Goal: Check status: Check status

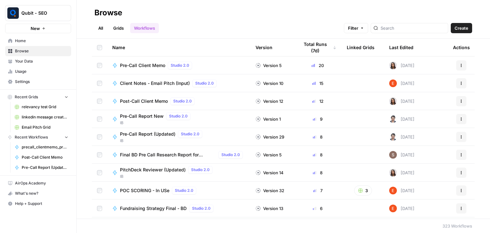
click at [144, 68] on span "Pre-Call Client Memo" at bounding box center [142, 65] width 45 height 6
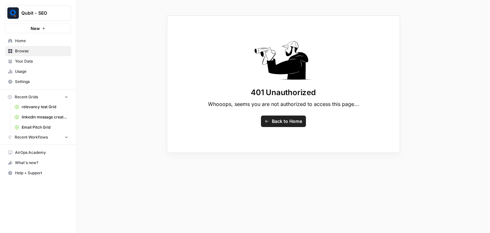
click at [31, 54] on link "Browse" at bounding box center [38, 51] width 66 height 10
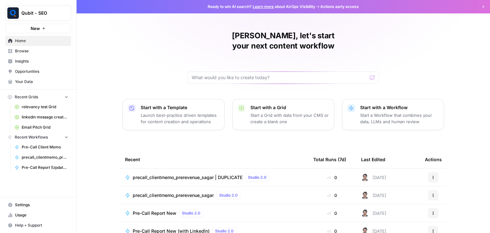
click at [38, 54] on link "Browse" at bounding box center [38, 51] width 66 height 10
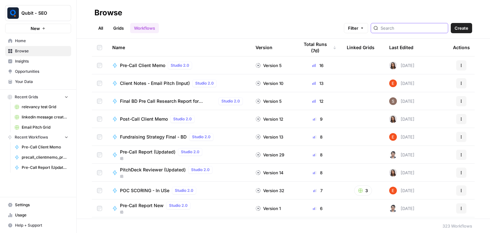
click at [395, 26] on input "search" at bounding box center [413, 28] width 65 height 6
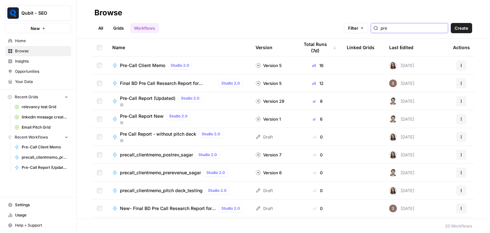
type input "pre"
click at [148, 116] on span "Pre-Call Report New" at bounding box center [142, 116] width 44 height 6
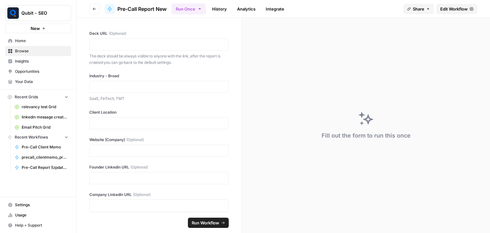
click at [222, 7] on link "History" at bounding box center [219, 9] width 22 height 10
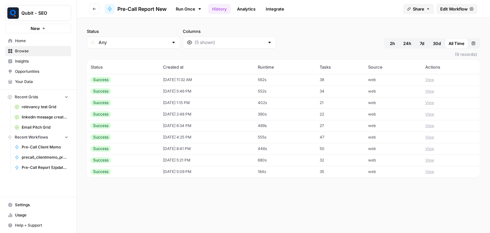
click at [249, 76] on td "[DATE] 11:32 AM" at bounding box center [206, 79] width 95 height 11
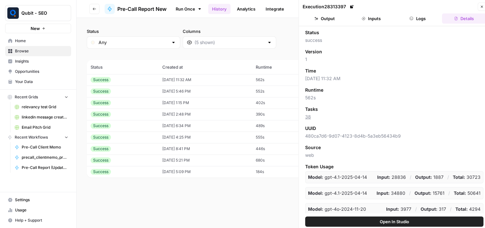
click at [371, 16] on button "Inputs" at bounding box center [371, 18] width 44 height 10
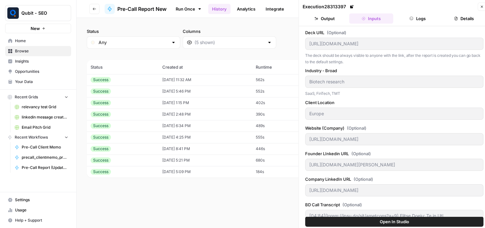
click at [419, 15] on button "Logs" at bounding box center [418, 18] width 44 height 10
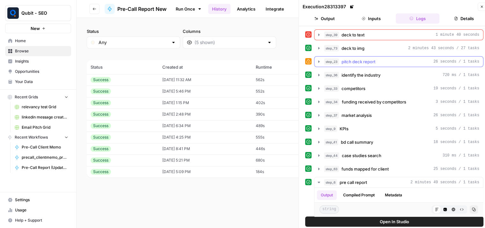
click at [317, 59] on icon "button" at bounding box center [319, 61] width 5 height 5
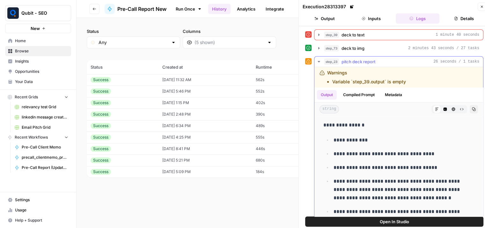
click at [317, 59] on icon "button" at bounding box center [319, 61] width 5 height 5
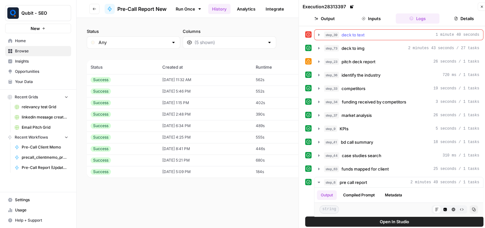
click at [323, 34] on button "step_39 deck to text 1 minute 40 seconds" at bounding box center [399, 35] width 169 height 10
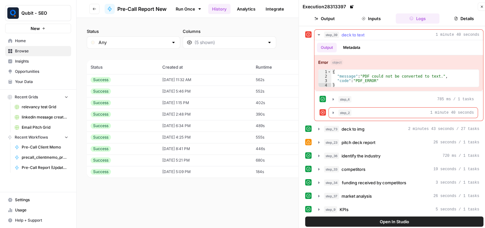
click at [319, 30] on button "step_39 deck to text 1 minute 40 seconds" at bounding box center [399, 35] width 169 height 10
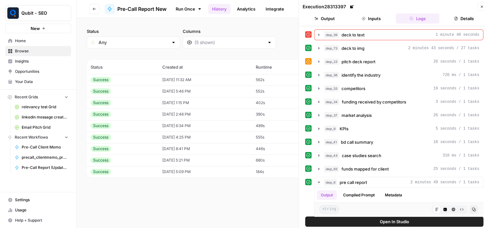
click at [192, 90] on td "[DATE] 5:46 PM" at bounding box center [206, 91] width 94 height 11
click at [214, 99] on td "[DATE] 1:15 PM" at bounding box center [206, 102] width 94 height 11
click at [217, 88] on td "[DATE] 5:46 PM" at bounding box center [206, 91] width 94 height 11
click at [224, 79] on td "[DATE] 11:32 AM" at bounding box center [206, 79] width 94 height 11
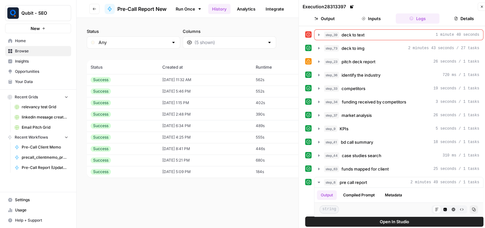
click at [224, 79] on td "[DATE] 11:32 AM" at bounding box center [206, 79] width 94 height 11
click at [480, 6] on icon "button" at bounding box center [482, 7] width 4 height 4
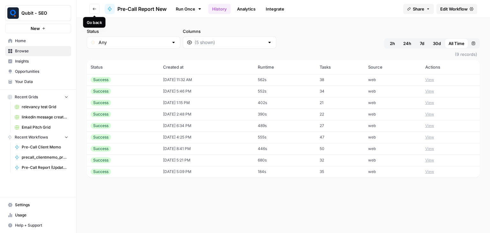
click at [91, 11] on button "Go back" at bounding box center [94, 9] width 10 height 10
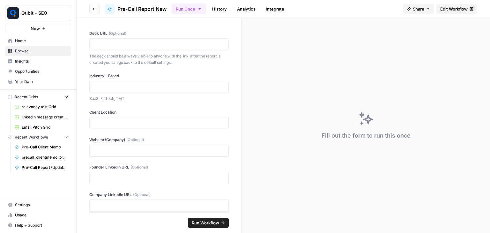
click at [92, 11] on button "Go back" at bounding box center [94, 9] width 10 height 10
